Goal: Find specific page/section: Locate a particular part of the current website

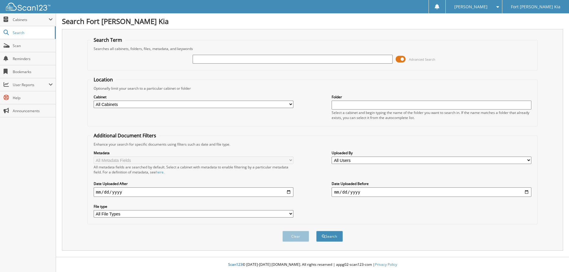
paste input "P6089395X"
type input "P6089395X"
click at [316, 231] on button "Search" at bounding box center [329, 236] width 27 height 11
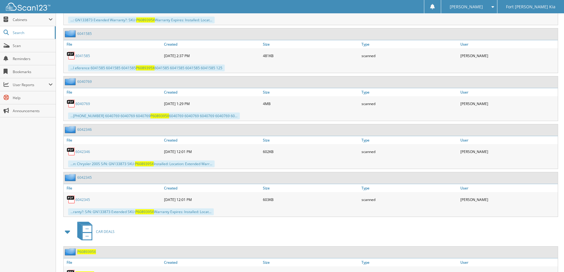
scroll to position [649, 0]
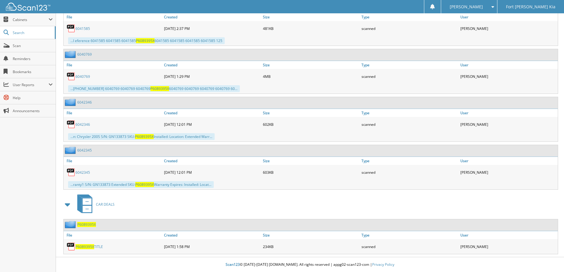
click at [88, 225] on span "P6089395X" at bounding box center [86, 224] width 19 height 5
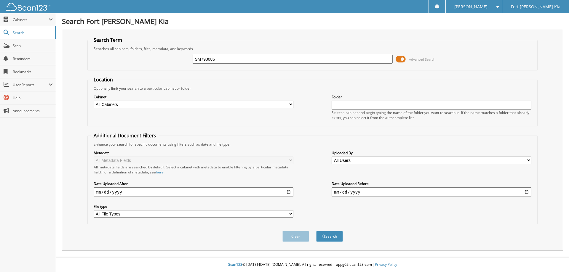
type input "SM790086"
click at [316, 231] on button "Search" at bounding box center [329, 236] width 27 height 11
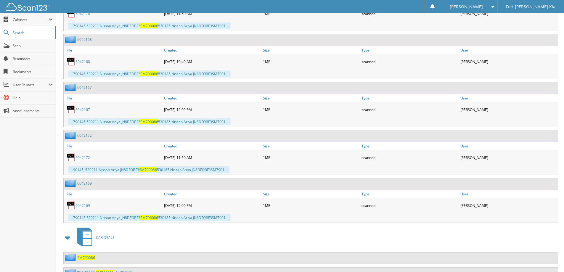
scroll to position [488, 0]
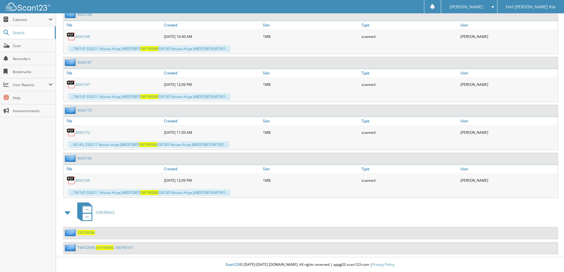
click at [88, 233] on span "SM790086" at bounding box center [86, 232] width 18 height 5
